Goal: Information Seeking & Learning: Find specific fact

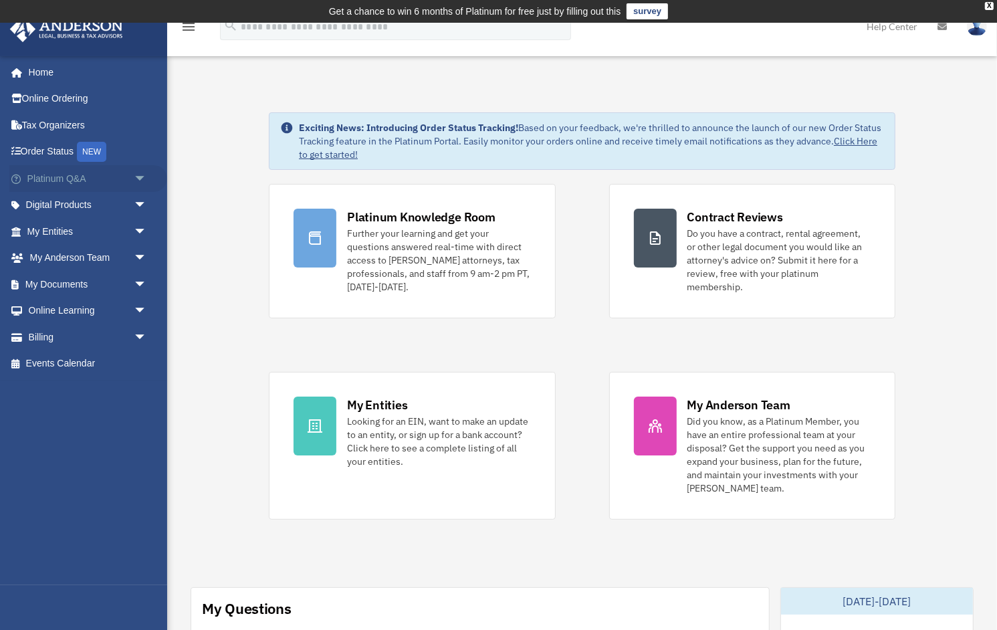
click at [60, 180] on link "Platinum Q&A arrow_drop_down" at bounding box center [88, 178] width 158 height 27
click at [137, 178] on span "arrow_drop_down" at bounding box center [147, 178] width 27 height 27
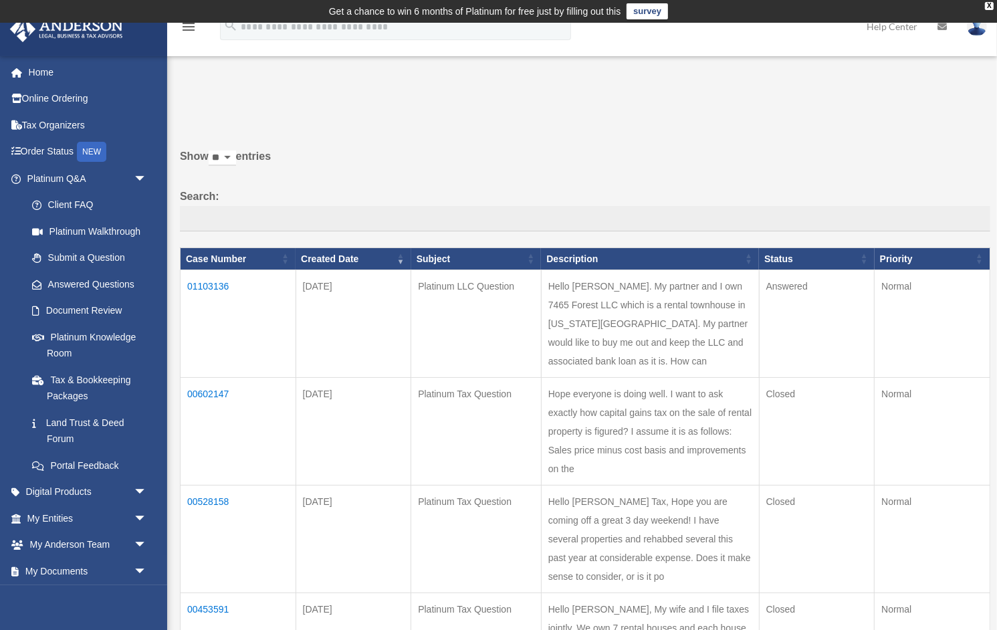
click at [208, 284] on td "01103136" at bounding box center [239, 324] width 116 height 108
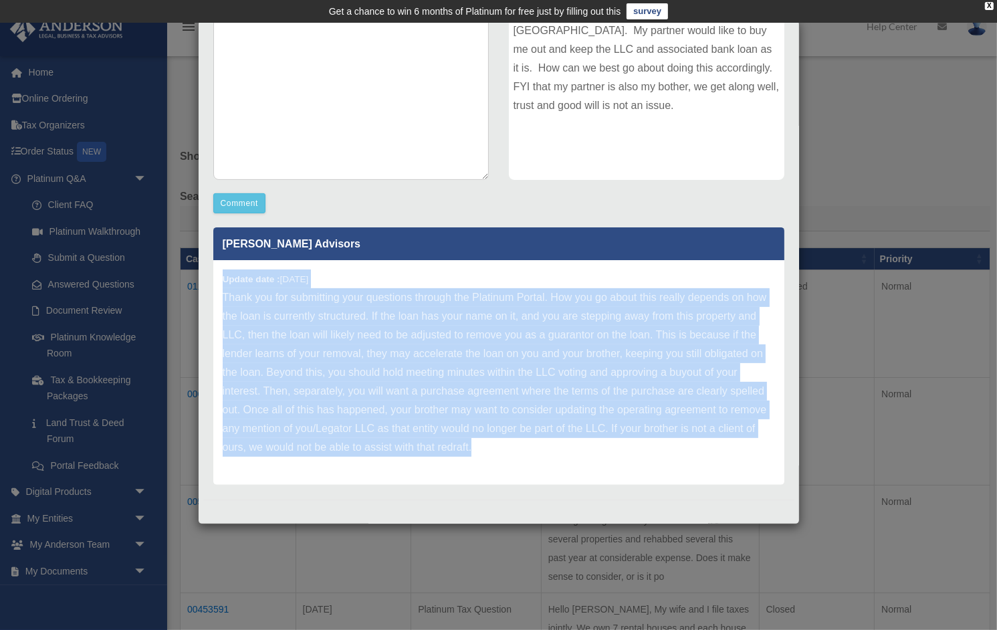
drag, startPoint x: 482, startPoint y: 441, endPoint x: 207, endPoint y: 269, distance: 324.7
click at [207, 269] on div "[PERSON_NAME] Advisors Update date : [DATE]" at bounding box center [498, 351] width 591 height 267
click at [175, 303] on div "Case Detail × Platinum LLC Question Case Number 01103136 Created Date [DATE] St…" at bounding box center [498, 315] width 997 height 630
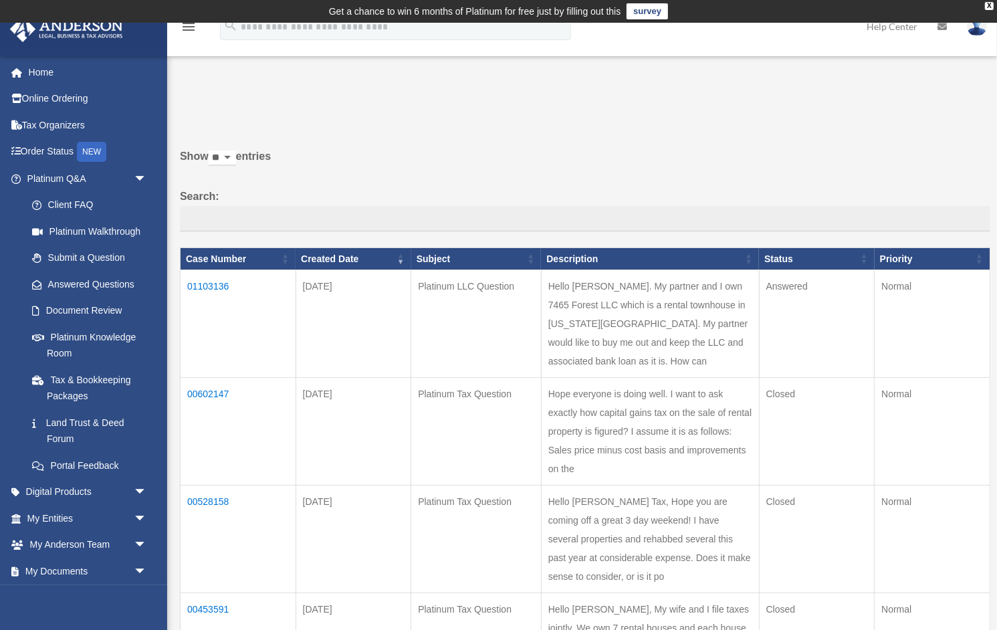
click at [216, 283] on td "01103136" at bounding box center [239, 324] width 116 height 108
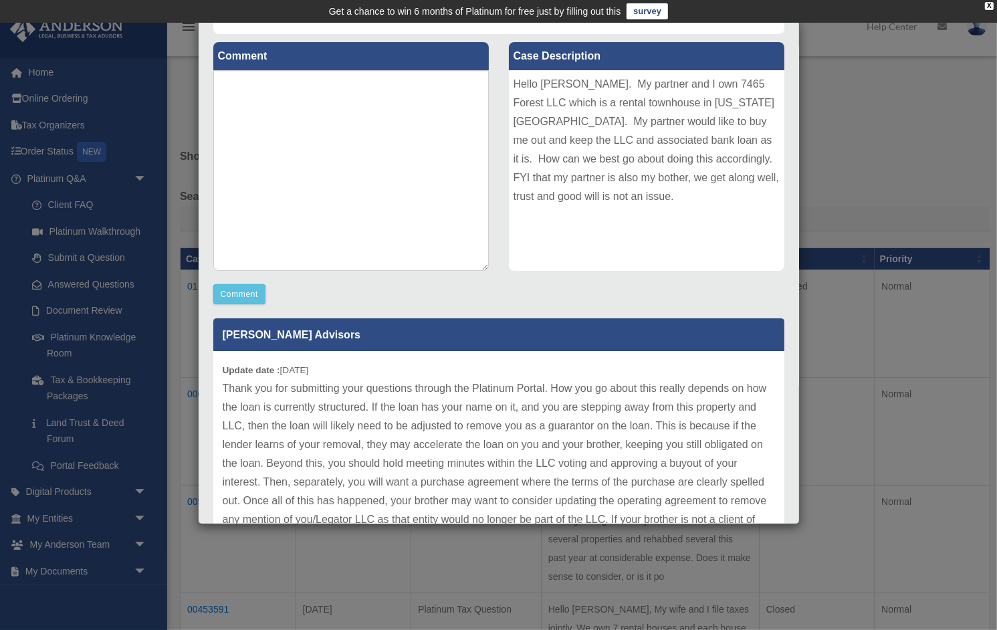
scroll to position [142, 0]
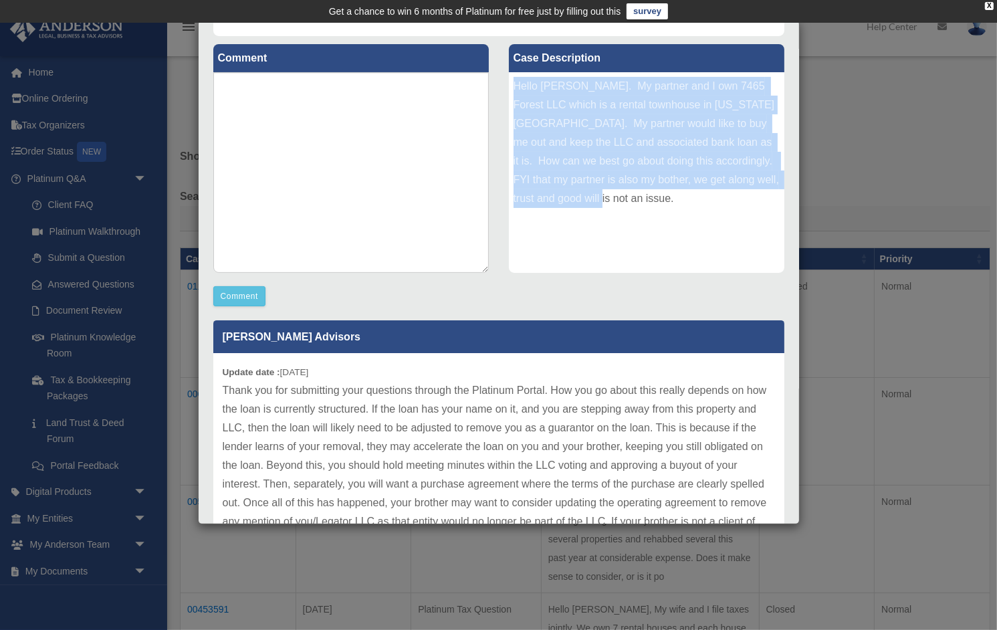
drag, startPoint x: 582, startPoint y: 197, endPoint x: 500, endPoint y: 80, distance: 142.5
click at [500, 80] on div "Case Description Hello [PERSON_NAME]. My partner and I own 7465 Forest LLC whic…" at bounding box center [647, 159] width 296 height 247
copy div "Hello [PERSON_NAME]. My partner and I own 7465 Forest LLC which is a rental tow…"
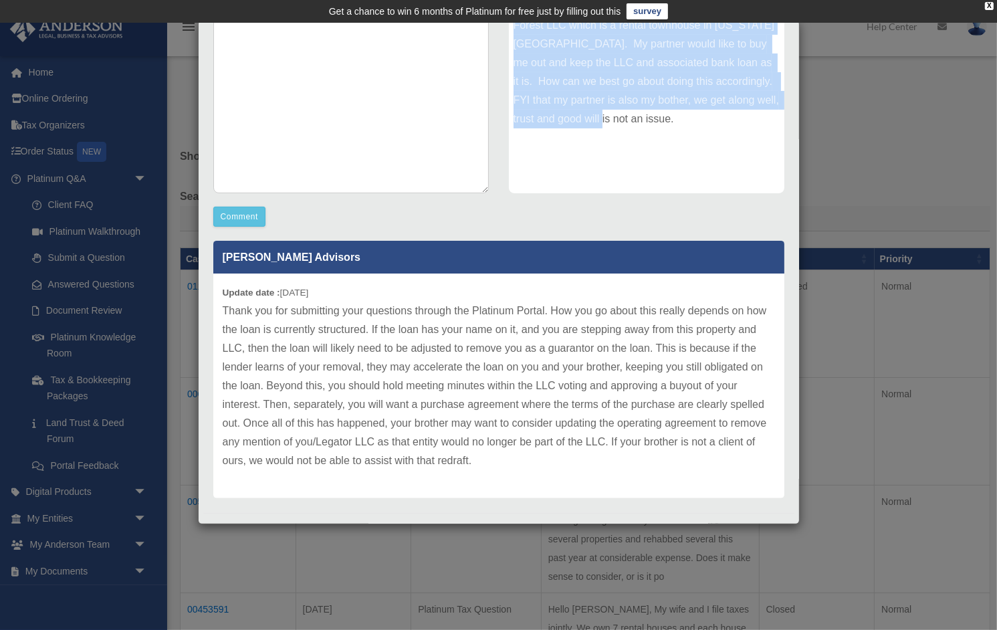
scroll to position [235, 0]
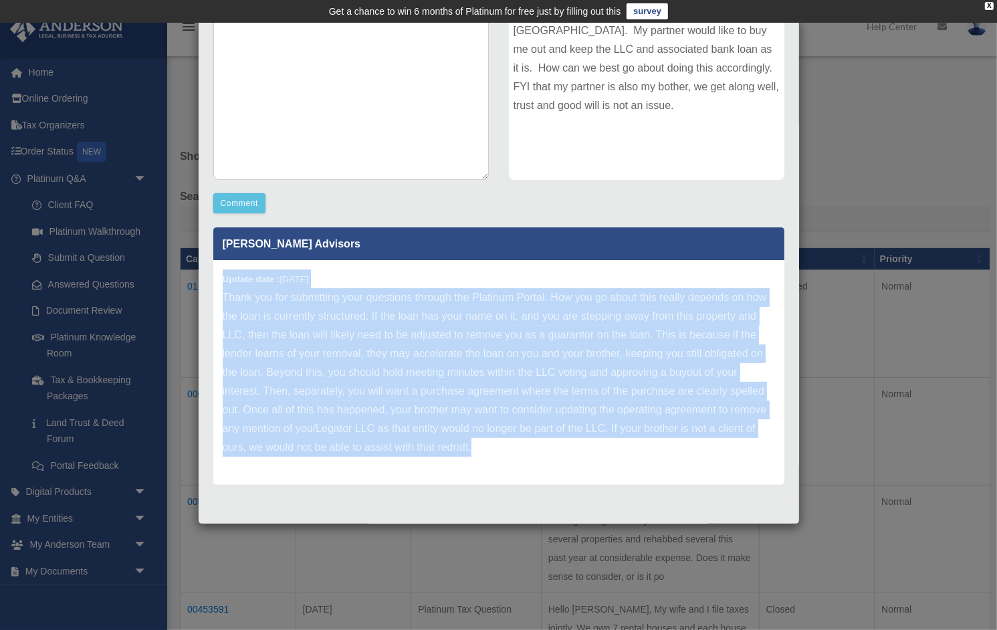
drag, startPoint x: 488, startPoint y: 444, endPoint x: 206, endPoint y: 268, distance: 332.3
click at [206, 268] on div "[PERSON_NAME] Advisors Update date : [DATE]" at bounding box center [498, 351] width 591 height 267
copy div "Update date : [DATE] Thank you for submitting your questions through the Platin…"
